Goal: Task Accomplishment & Management: Manage account settings

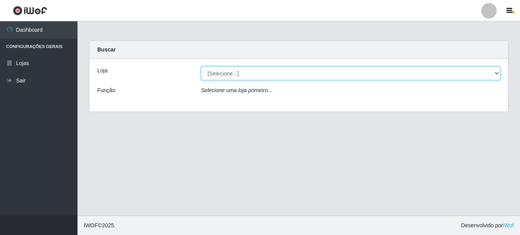
click at [253, 72] on select "[Selecione...] Bemais Supermercados - Cruz das Armas" at bounding box center [351, 74] width 300 height 14
select select "412"
click at [201, 67] on select "[Selecione...] Bemais Supermercados - Cruz das Armas" at bounding box center [351, 74] width 300 height 14
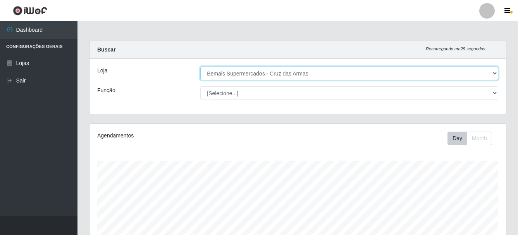
scroll to position [161, 417]
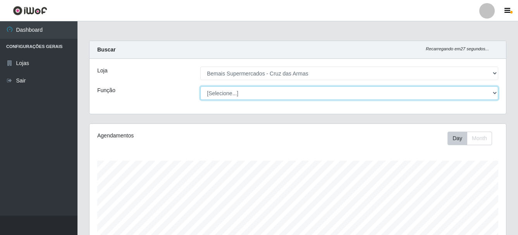
click at [223, 92] on select "[Selecione...] ASG ASG + ASG ++ Auxiliar de Estacionamento Auxiliar de Estacion…" at bounding box center [349, 93] width 298 height 14
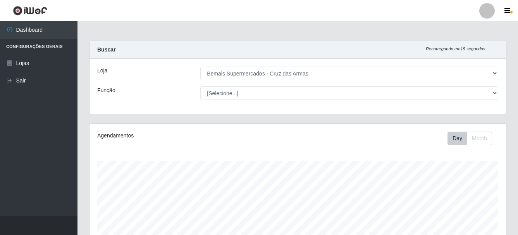
click at [145, 102] on div "Loja [Selecione...] Bemais Supermercados - Cruz das Armas Função [Selecione...]…" at bounding box center [298, 86] width 417 height 55
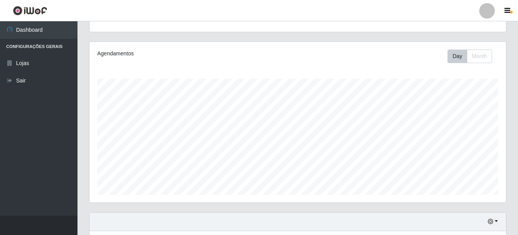
scroll to position [0, 0]
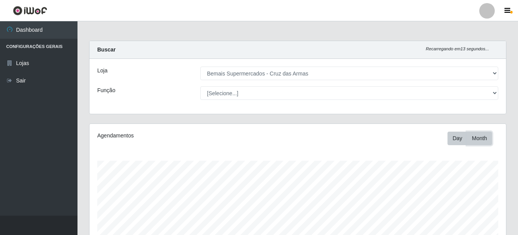
click at [478, 138] on button "Month" at bounding box center [479, 139] width 25 height 14
click at [455, 141] on button "Day" at bounding box center [458, 139] width 20 height 14
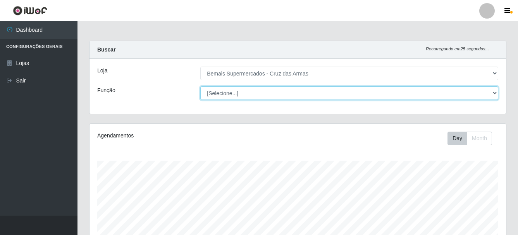
click at [480, 92] on select "[Selecione...] ASG ASG + ASG ++ Auxiliar de Estacionamento Auxiliar de Estacion…" at bounding box center [349, 93] width 298 height 14
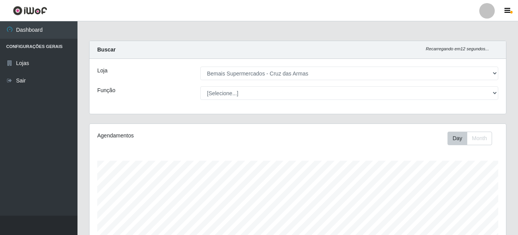
click at [72, 112] on ul "Dashboard Configurações Gerais Lojas Sair" at bounding box center [39, 118] width 78 height 195
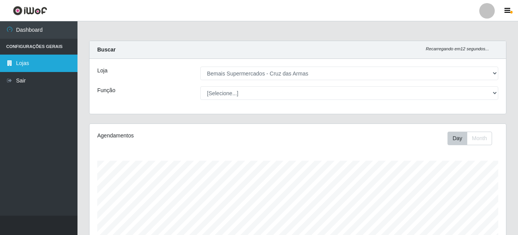
click at [45, 61] on link "Lojas" at bounding box center [39, 63] width 78 height 17
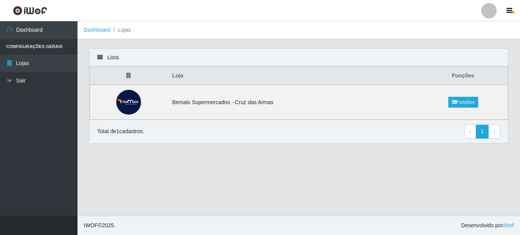
click at [33, 43] on li "Configurações Gerais" at bounding box center [39, 47] width 78 height 16
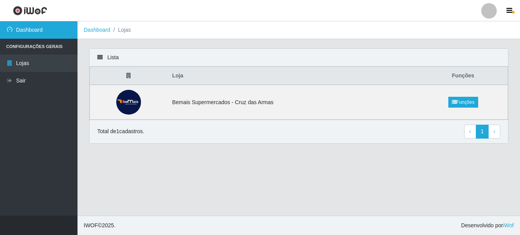
click at [36, 34] on link "Dashboard" at bounding box center [39, 29] width 78 height 17
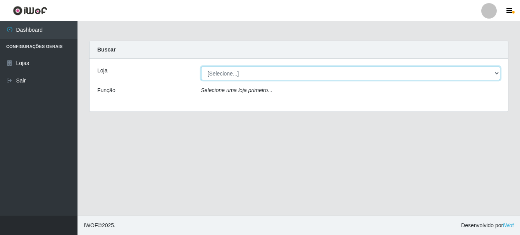
click at [455, 71] on select "[Selecione...] Bemais Supermercados - Cruz das Armas" at bounding box center [351, 74] width 300 height 14
select select "412"
click at [201, 67] on select "[Selecione...] Bemais Supermercados - Cruz das Armas" at bounding box center [351, 74] width 300 height 14
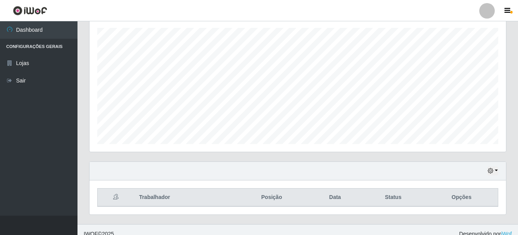
scroll to position [141, 0]
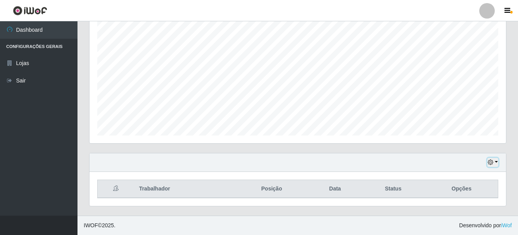
click at [498, 164] on button "button" at bounding box center [493, 162] width 11 height 9
click at [377, 159] on div "Hoje 1 dia 3 dias 1 Semana Não encerrados" at bounding box center [298, 162] width 417 height 19
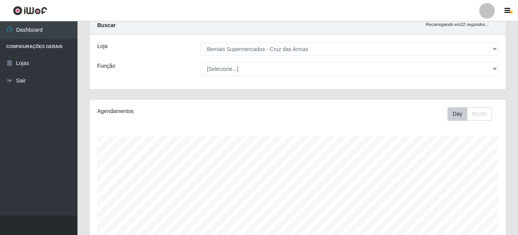
scroll to position [0, 0]
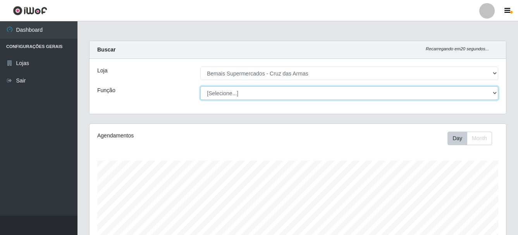
click at [376, 91] on select "[Selecione...] ASG ASG + ASG ++ Auxiliar de Estacionamento Auxiliar de Estacion…" at bounding box center [349, 93] width 298 height 14
click at [200, 86] on select "[Selecione...] ASG ASG + ASG ++ Auxiliar de Estacionamento Auxiliar de Estacion…" at bounding box center [349, 93] width 298 height 14
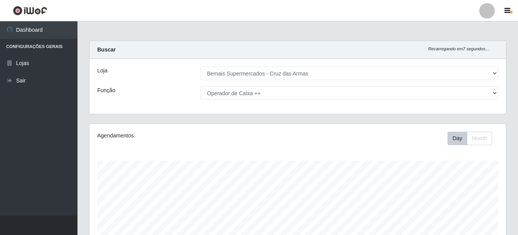
click at [325, 100] on div "Loja [Selecione...] Bemais Supermercados - Cruz das Armas Função [Selecione...]…" at bounding box center [298, 86] width 417 height 55
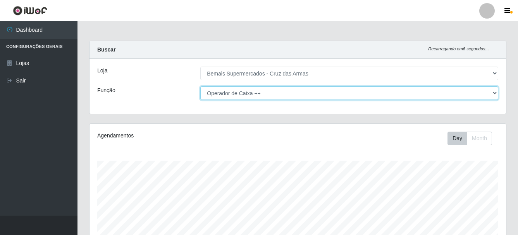
click at [325, 96] on select "[Selecione...] ASG ASG + ASG ++ Auxiliar de Estacionamento Auxiliar de Estacion…" at bounding box center [349, 93] width 298 height 14
click at [200, 86] on select "[Selecione...] ASG ASG + ASG ++ Auxiliar de Estacionamento Auxiliar de Estacion…" at bounding box center [349, 93] width 298 height 14
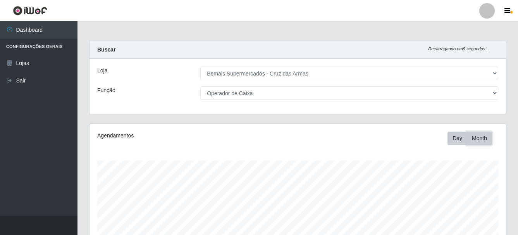
click at [473, 142] on button "Month" at bounding box center [479, 139] width 25 height 14
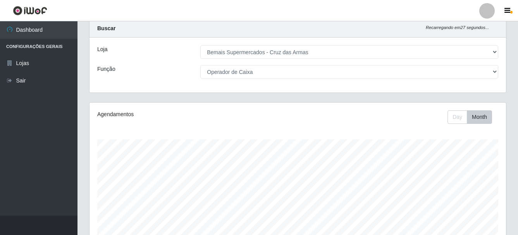
scroll to position [39, 0]
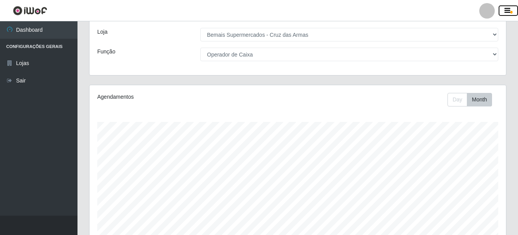
click at [511, 9] on button "button" at bounding box center [508, 10] width 19 height 11
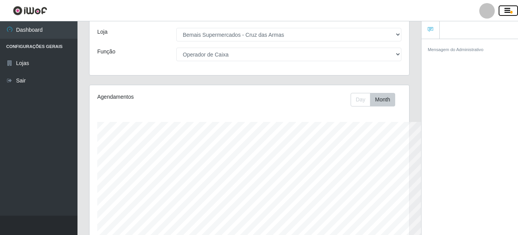
scroll to position [387387, 387229]
click at [511, 9] on button "button" at bounding box center [508, 10] width 19 height 11
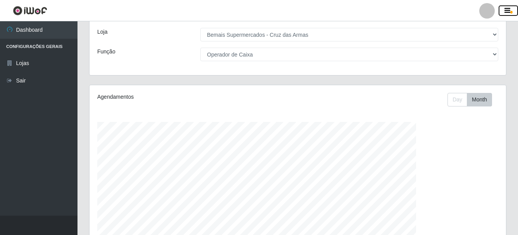
scroll to position [161, 416]
click at [461, 98] on button "Day" at bounding box center [458, 100] width 20 height 14
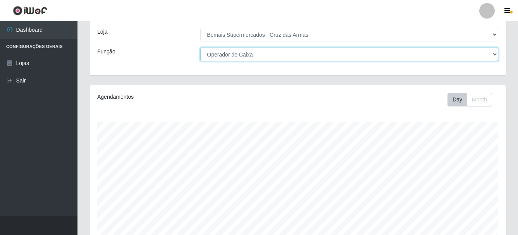
click at [340, 57] on select "[Selecione...] ASG ASG + ASG ++ Auxiliar de Estacionamento Auxiliar de Estacion…" at bounding box center [349, 55] width 298 height 14
select select "[Selecione...]"
click at [200, 48] on select "[Selecione...] ASG ASG + ASG ++ Auxiliar de Estacionamento Auxiliar de Estacion…" at bounding box center [349, 55] width 298 height 14
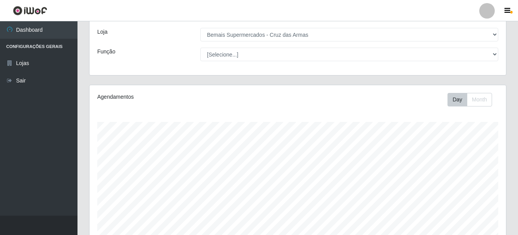
click at [45, 45] on li "Configurações Gerais" at bounding box center [39, 47] width 78 height 16
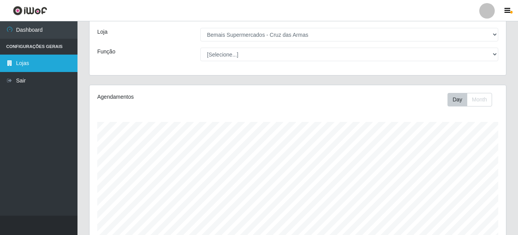
click at [26, 64] on link "Lojas" at bounding box center [39, 63] width 78 height 17
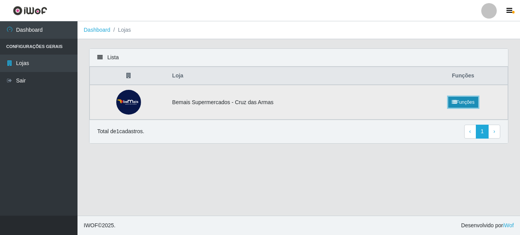
click at [473, 102] on link "Funções" at bounding box center [463, 102] width 30 height 11
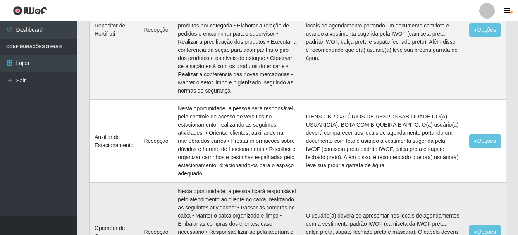
scroll to position [775, 0]
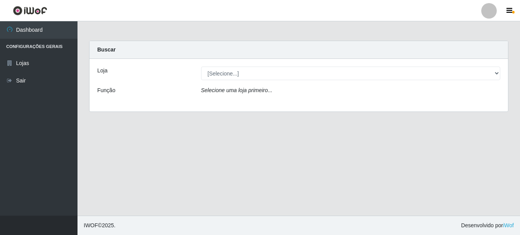
click at [38, 43] on li "Configurações Gerais" at bounding box center [39, 47] width 78 height 16
click at [38, 45] on li "Configurações Gerais" at bounding box center [39, 47] width 78 height 16
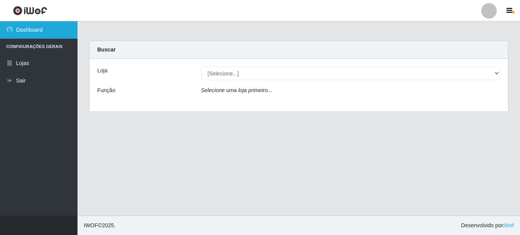
click at [42, 29] on link "Dashboard" at bounding box center [39, 29] width 78 height 17
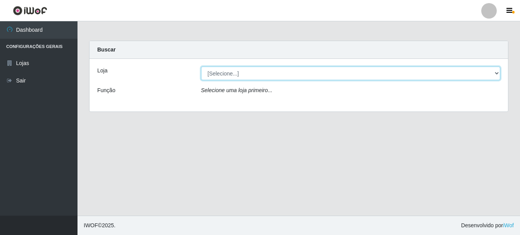
click at [222, 75] on select "[Selecione...] Bemais Supermercados - Cruz das Armas" at bounding box center [351, 74] width 300 height 14
select select "412"
click at [201, 67] on select "[Selecione...] Bemais Supermercados - Cruz das Armas" at bounding box center [351, 74] width 300 height 14
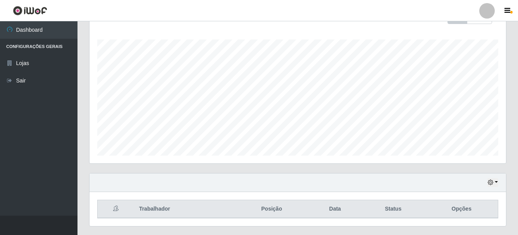
scroll to position [141, 0]
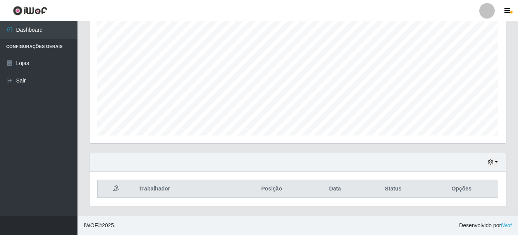
click at [177, 186] on th "Trabalhador" at bounding box center [184, 189] width 100 height 18
click at [361, 185] on th "Data" at bounding box center [335, 189] width 52 height 18
click at [314, 188] on th "Data" at bounding box center [335, 189] width 52 height 18
click at [465, 190] on th "Opções" at bounding box center [462, 189] width 73 height 18
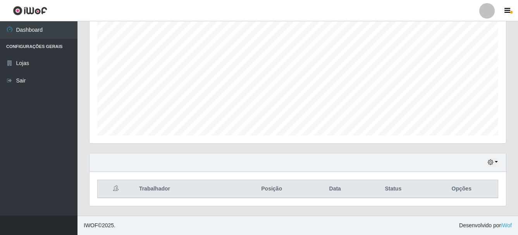
click at [388, 188] on th "Status" at bounding box center [393, 189] width 64 height 18
click at [498, 162] on button "button" at bounding box center [493, 162] width 11 height 9
click at [150, 158] on div "Hoje 1 dia 3 dias 1 Semana Não encerrados" at bounding box center [298, 162] width 417 height 19
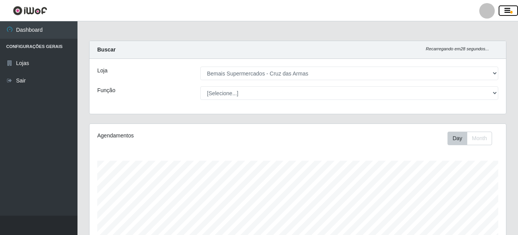
click at [512, 12] on span "button" at bounding box center [511, 12] width 2 height 3
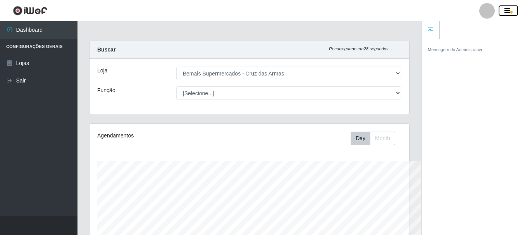
scroll to position [387387, 387228]
click at [437, 31] on link at bounding box center [431, 30] width 18 height 18
click at [493, 13] on div at bounding box center [487, 11] width 16 height 16
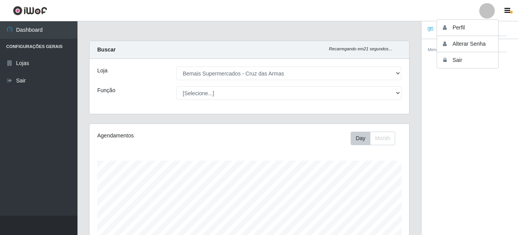
click at [385, 12] on header "Perfil Alterar Senha Sair" at bounding box center [259, 10] width 518 height 21
drag, startPoint x: 53, startPoint y: 128, endPoint x: 83, endPoint y: 125, distance: 30.8
click at [53, 129] on ul "Dashboard Configurações Gerais Lojas Sair" at bounding box center [39, 118] width 78 height 195
click at [510, 12] on icon "button" at bounding box center [508, 10] width 6 height 7
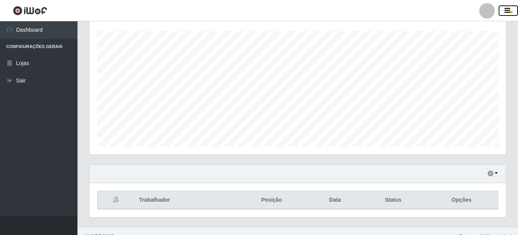
scroll to position [141, 0]
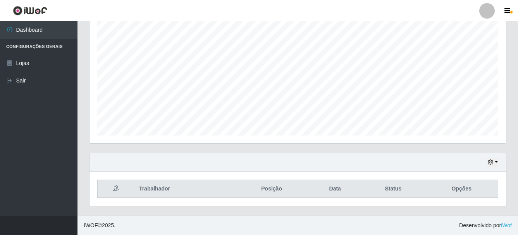
click at [119, 186] on th at bounding box center [116, 189] width 37 height 18
click at [153, 145] on div "Agendamentos Day Month 28/08 Agendamentos 6" at bounding box center [297, 67] width 429 height 171
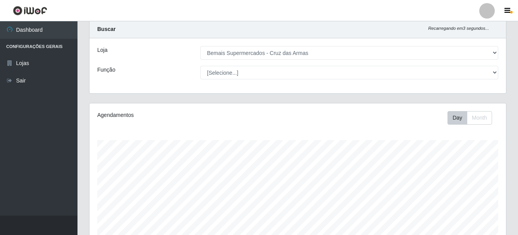
scroll to position [0, 0]
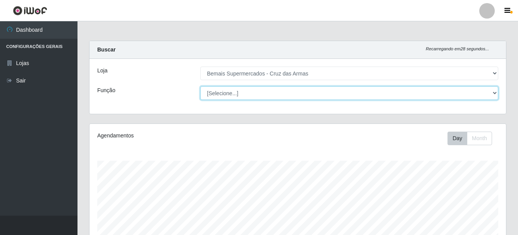
click at [248, 90] on select "[Selecione...] ASG ASG + ASG ++ Auxiliar de Estacionamento Auxiliar de Estacion…" at bounding box center [349, 93] width 298 height 14
select select "72"
click at [200, 86] on select "[Selecione...] ASG ASG + ASG ++ Auxiliar de Estacionamento Auxiliar de Estacion…" at bounding box center [349, 93] width 298 height 14
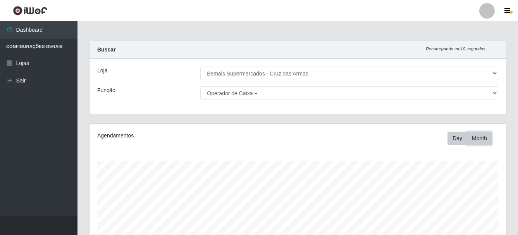
click at [475, 140] on button "Month" at bounding box center [479, 139] width 25 height 14
click at [482, 144] on button "Month" at bounding box center [479, 139] width 25 height 14
click at [482, 138] on button "Month" at bounding box center [479, 139] width 25 height 14
click at [463, 136] on button "Day" at bounding box center [458, 139] width 20 height 14
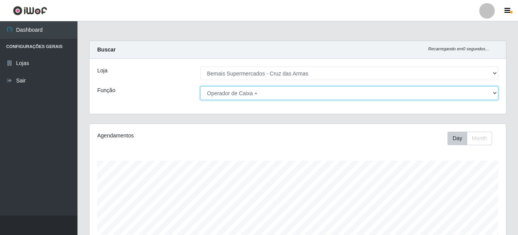
click at [349, 98] on select "[Selecione...] ASG ASG + ASG ++ Auxiliar de Estacionamento Auxiliar de Estacion…" at bounding box center [349, 93] width 298 height 14
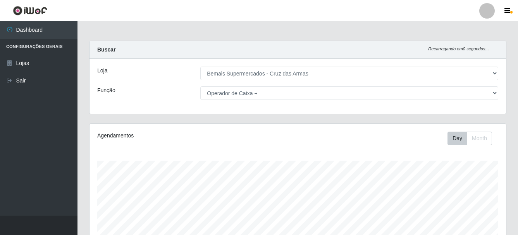
click at [181, 146] on div "Agendamentos Day Month 28/08 Agendamentos 6" at bounding box center [298, 204] width 417 height 161
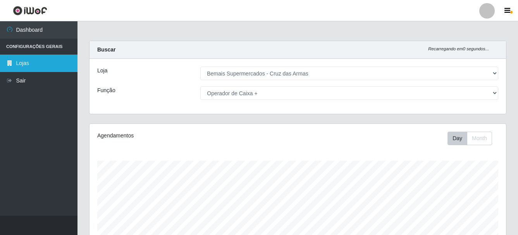
click at [16, 64] on link "Lojas" at bounding box center [39, 63] width 78 height 17
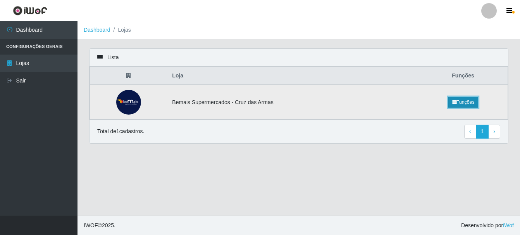
click at [476, 104] on link "Funções" at bounding box center [463, 102] width 30 height 11
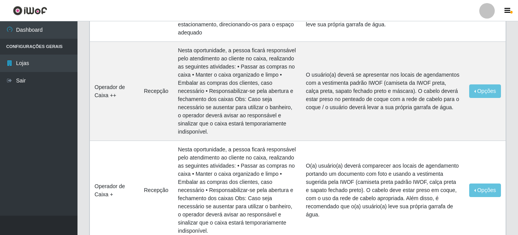
scroll to position [891, 0]
click at [495, 84] on button "Opções" at bounding box center [485, 91] width 32 height 14
click at [477, 79] on td "Opções Editar" at bounding box center [485, 90] width 41 height 99
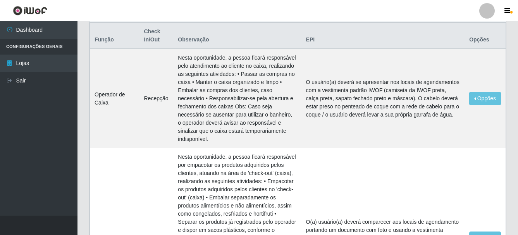
scroll to position [0, 0]
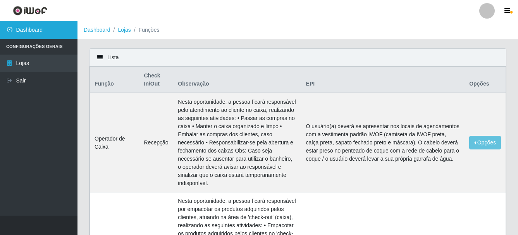
click at [36, 31] on link "Dashboard" at bounding box center [39, 29] width 78 height 17
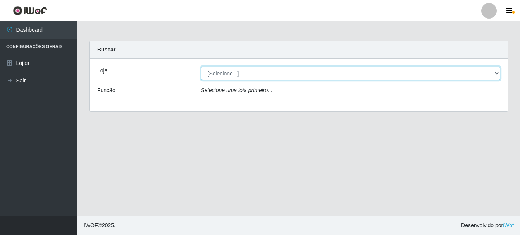
click at [286, 78] on select "[Selecione...] Bemais Supermercados - Cruz das Armas" at bounding box center [351, 74] width 300 height 14
select select "412"
click at [201, 67] on select "[Selecione...] Bemais Supermercados - Cruz das Armas" at bounding box center [351, 74] width 300 height 14
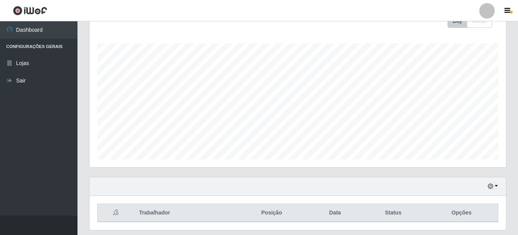
scroll to position [141, 0]
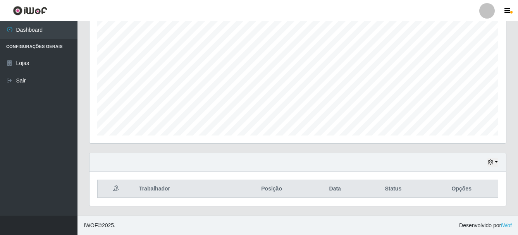
click at [134, 186] on th at bounding box center [116, 189] width 37 height 18
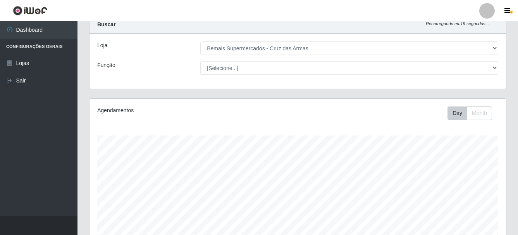
scroll to position [0, 0]
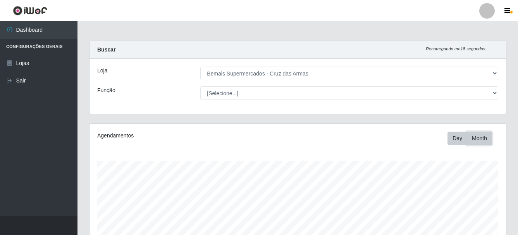
click at [485, 138] on button "Month" at bounding box center [479, 139] width 25 height 14
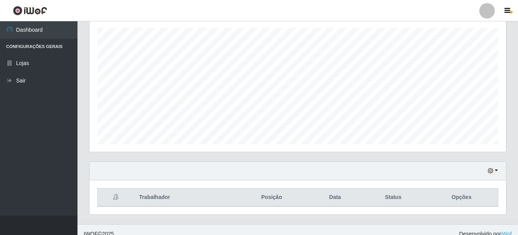
scroll to position [141, 0]
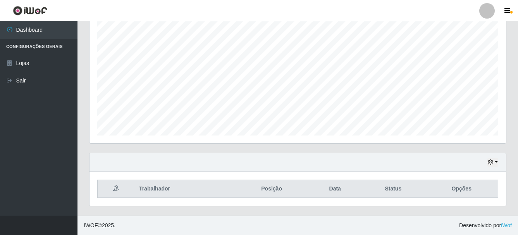
click at [153, 189] on th "Trabalhador" at bounding box center [184, 189] width 100 height 18
click at [281, 189] on th "Posição" at bounding box center [271, 189] width 75 height 18
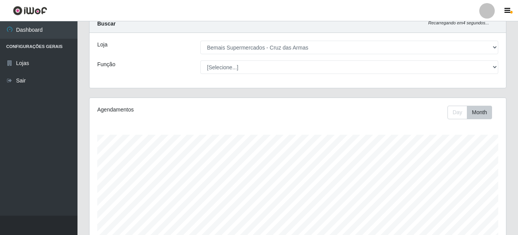
scroll to position [25, 0]
click at [463, 113] on button "Day" at bounding box center [458, 114] width 20 height 14
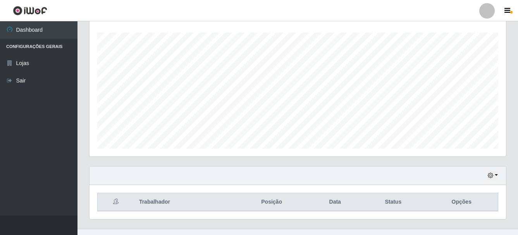
scroll to position [141, 0]
